Goal: Task Accomplishment & Management: Use online tool/utility

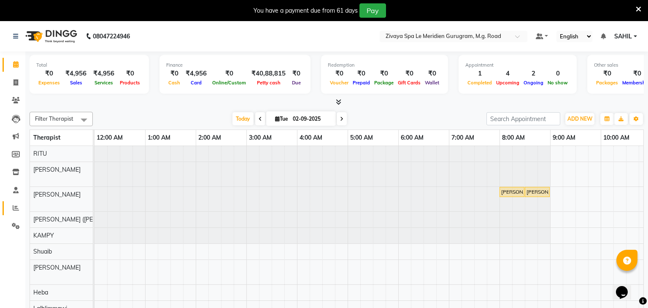
scroll to position [0, 288]
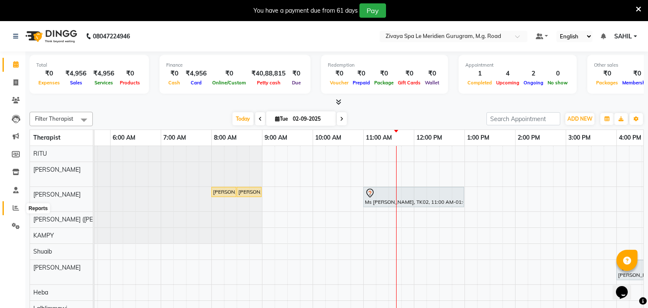
click at [14, 205] on icon at bounding box center [16, 208] width 6 height 6
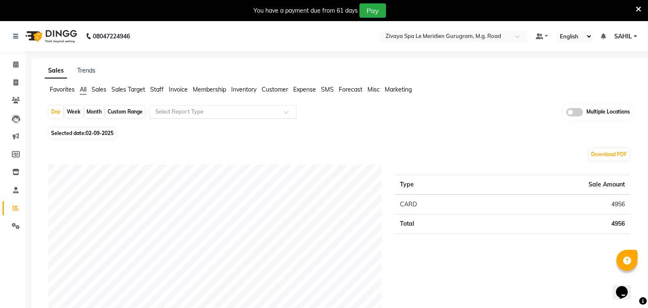
click at [210, 111] on input "text" at bounding box center [215, 112] width 122 height 8
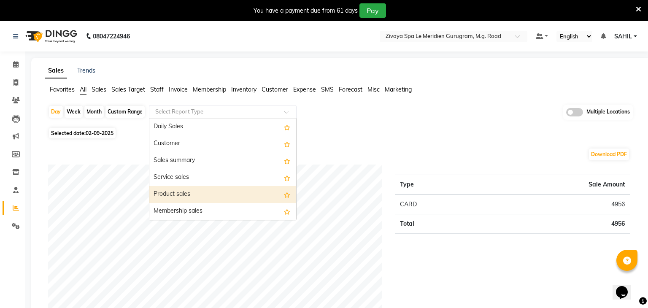
click at [184, 200] on div "Product sales" at bounding box center [222, 194] width 147 height 17
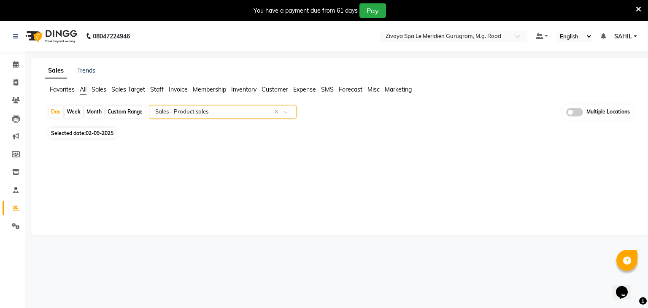
click at [102, 135] on span "02-09-2025" at bounding box center [100, 133] width 28 height 6
select select "9"
select select "2025"
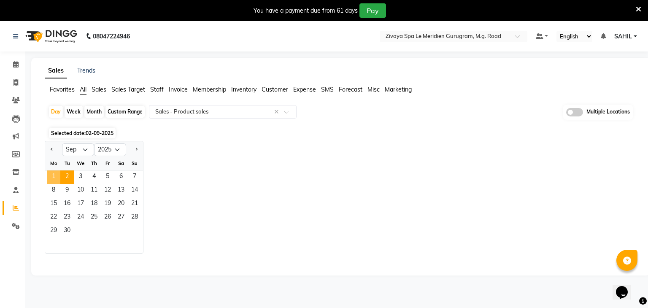
click at [57, 178] on span "1" at bounding box center [54, 177] width 14 height 14
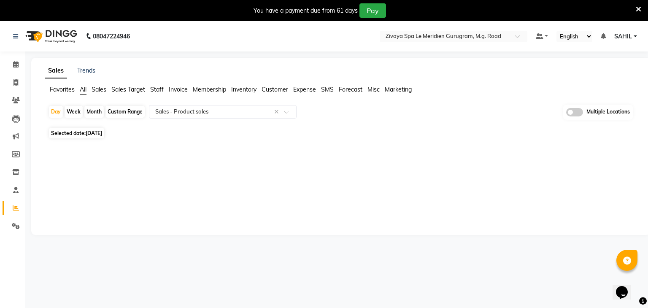
click at [576, 114] on span at bounding box center [574, 112] width 17 height 8
click at [566, 114] on input "checkbox" at bounding box center [566, 114] width 0 height 0
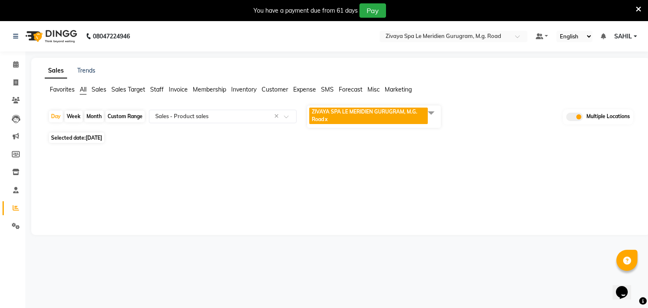
click at [382, 114] on span "ZIVAYA SPA LE MERIDIEN GURUGRAM, M.G. Road" at bounding box center [364, 115] width 105 height 14
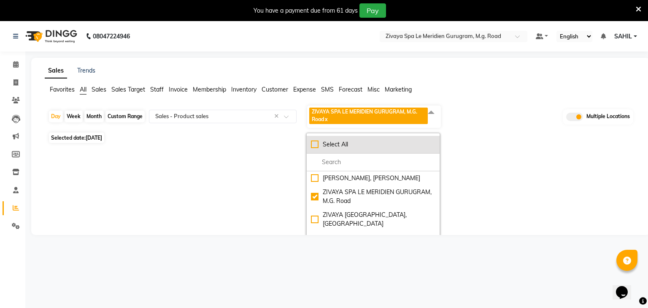
click at [342, 140] on div "Select All" at bounding box center [373, 144] width 124 height 9
checkbox input "true"
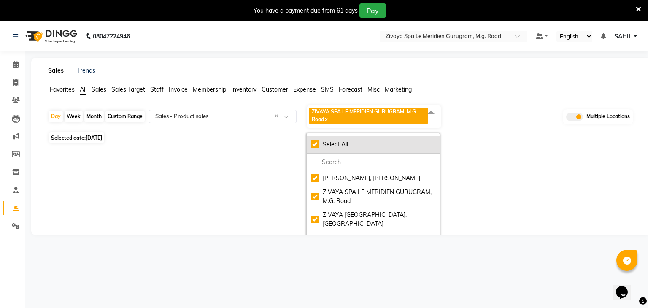
checkbox input "true"
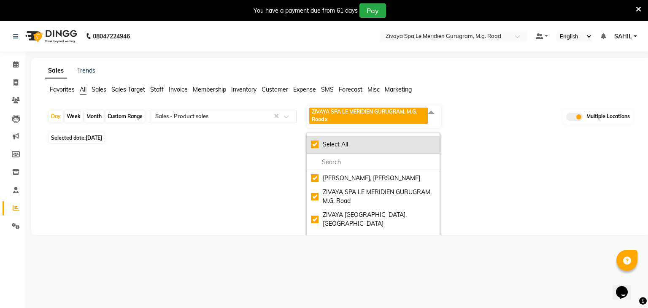
checkbox input "true"
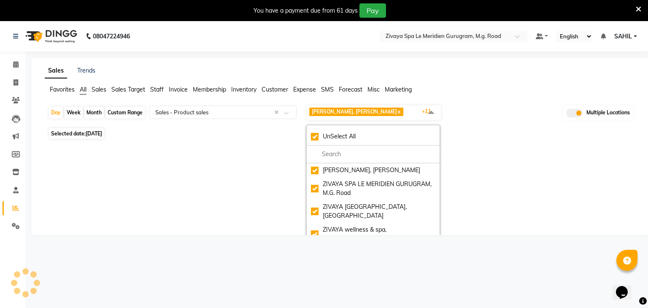
select select "full_report"
select select "csv"
click at [102, 134] on span "[DATE]" at bounding box center [94, 133] width 16 height 6
select select "9"
select select "2025"
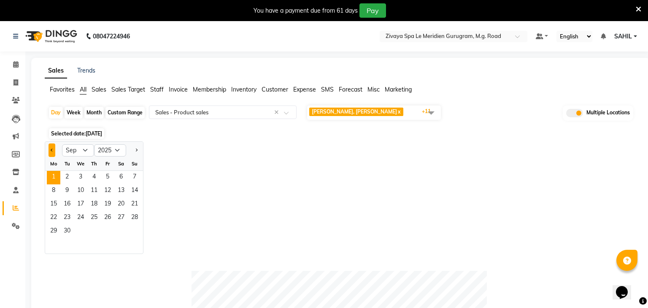
click at [54, 149] on button "Previous month" at bounding box center [52, 150] width 7 height 14
select select "8"
click at [133, 227] on span "31" at bounding box center [135, 232] width 14 height 14
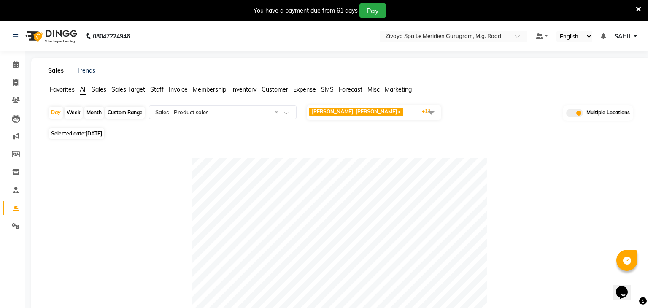
click at [100, 133] on span "[DATE]" at bounding box center [94, 133] width 16 height 6
select select "8"
select select "2025"
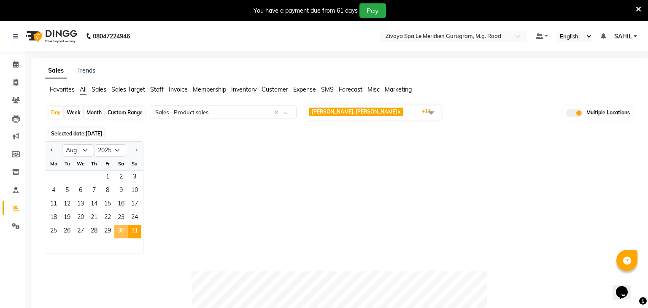
click at [119, 229] on span "30" at bounding box center [121, 232] width 14 height 14
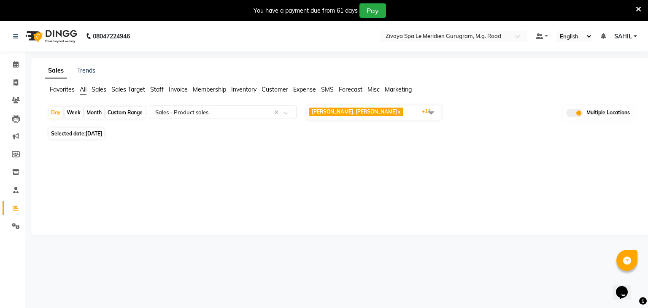
click at [84, 133] on span "Selected date: [DATE]" at bounding box center [76, 133] width 55 height 11
select select "8"
select select "2025"
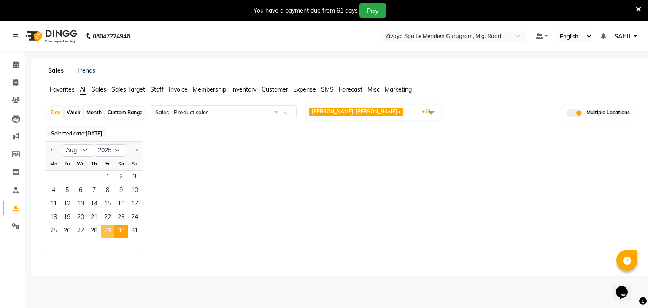
click at [103, 233] on span "29" at bounding box center [108, 232] width 14 height 14
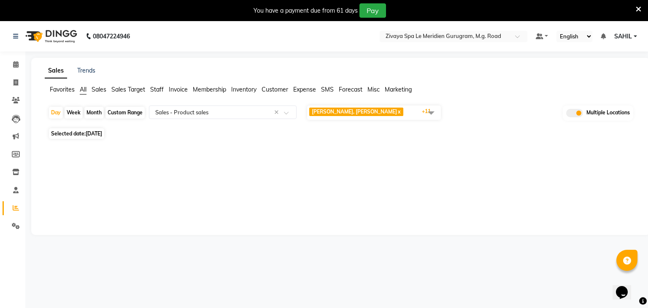
click at [94, 129] on span "Selected date: [DATE]" at bounding box center [76, 133] width 55 height 11
select select "8"
select select "2025"
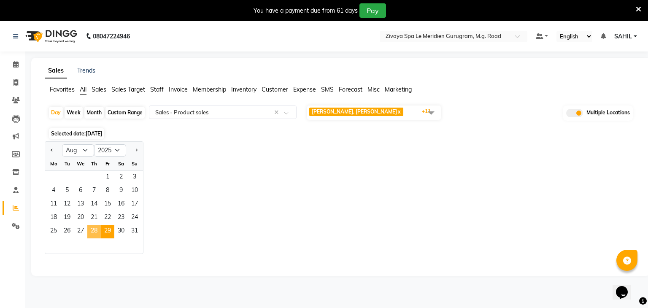
click at [93, 229] on span "28" at bounding box center [94, 232] width 14 height 14
select select "full_report"
select select "csv"
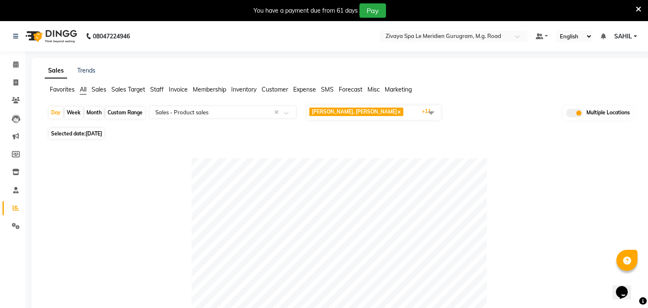
click at [102, 129] on span "Selected date: [DATE]" at bounding box center [76, 133] width 55 height 11
select select "8"
select select "2025"
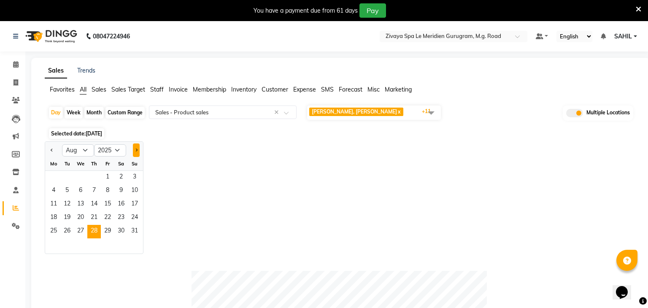
click at [136, 151] on button "Next month" at bounding box center [136, 150] width 7 height 14
select select "9"
click at [53, 176] on span "1" at bounding box center [54, 178] width 14 height 14
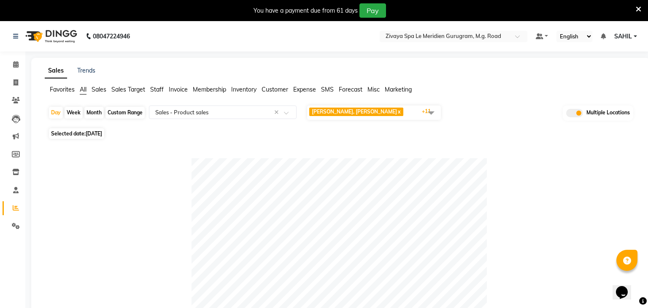
click at [92, 137] on span "Selected date: [DATE]" at bounding box center [76, 133] width 55 height 11
select select "9"
select select "2025"
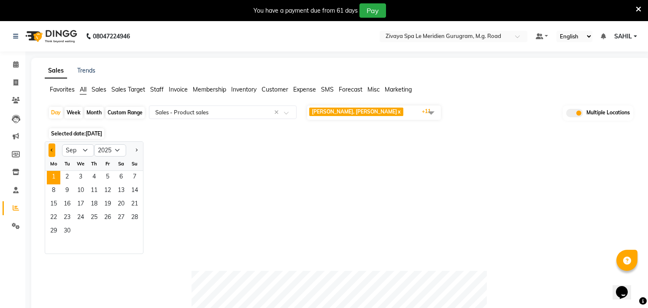
click at [51, 152] on button "Previous month" at bounding box center [52, 150] width 7 height 14
select select "8"
click at [131, 230] on span "31" at bounding box center [135, 232] width 14 height 14
